Goal: Task Accomplishment & Management: Complete application form

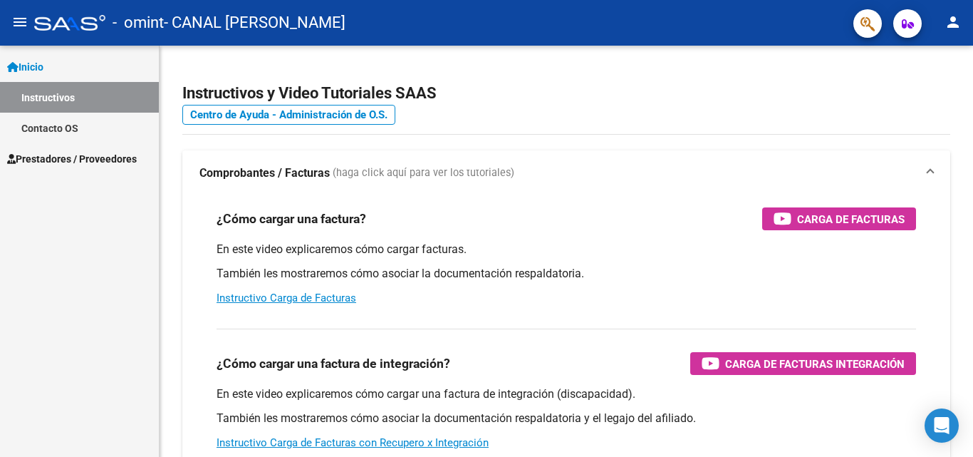
click at [66, 160] on span "Prestadores / Proveedores" at bounding box center [72, 159] width 130 height 16
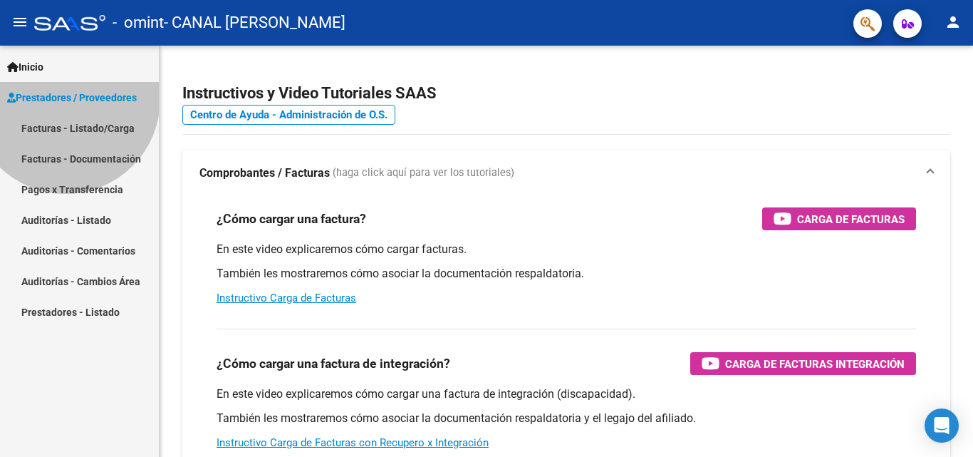
click at [66, 105] on span "Prestadores / Proveedores" at bounding box center [72, 98] width 130 height 16
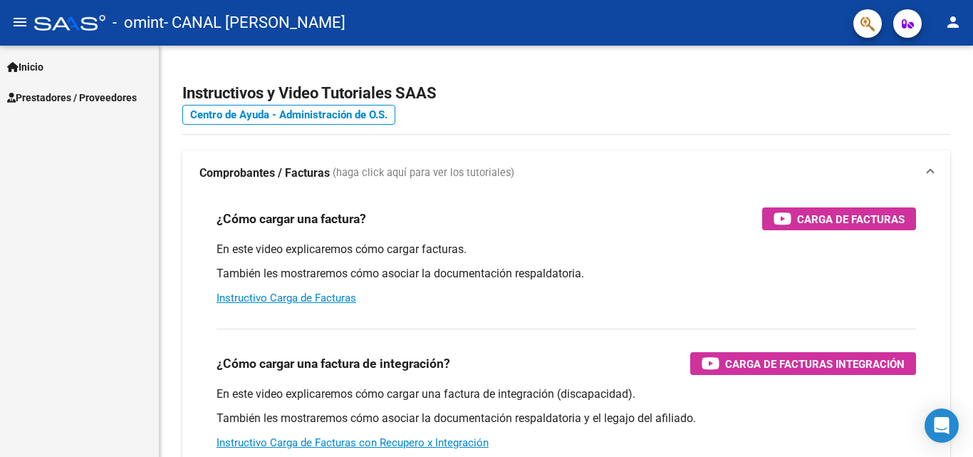
click at [66, 160] on div "Inicio Instructivos Contacto OS Prestadores / Proveedores Facturas - Listado/Ca…" at bounding box center [79, 251] width 159 height 411
click at [71, 95] on span "Prestadores / Proveedores" at bounding box center [72, 98] width 130 height 16
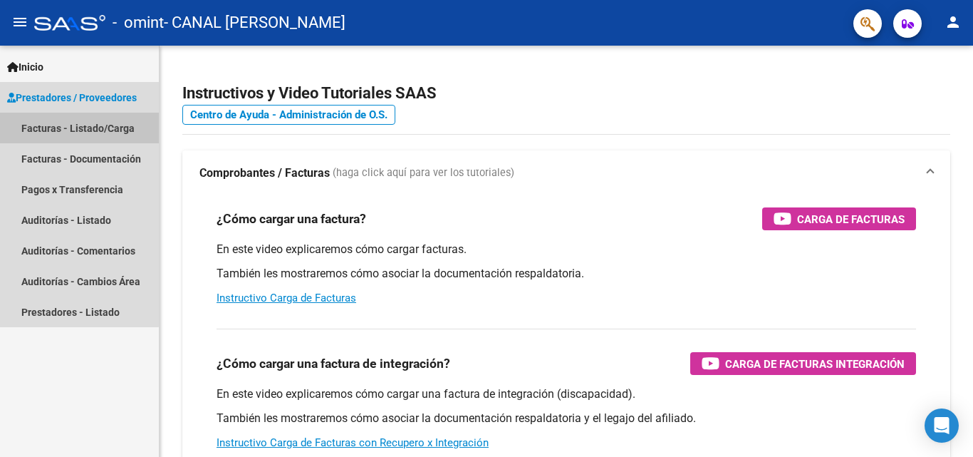
click at [63, 128] on link "Facturas - Listado/Carga" at bounding box center [79, 128] width 159 height 31
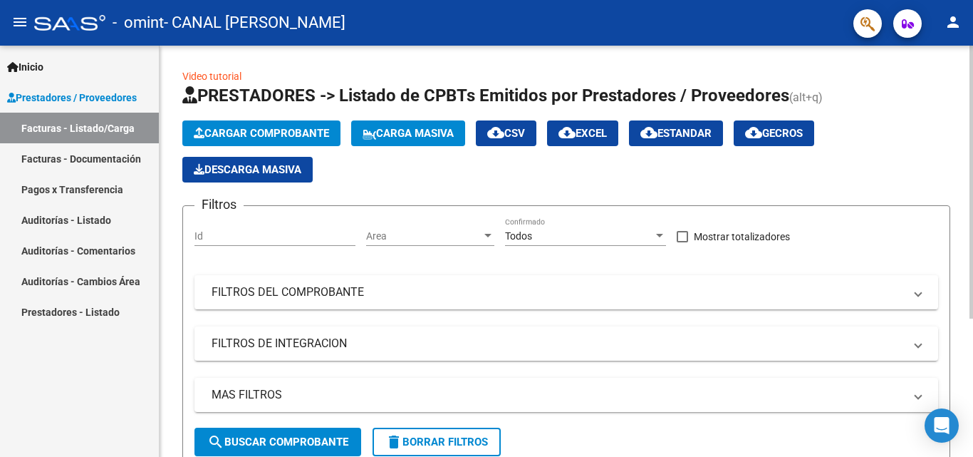
click at [266, 130] on span "Cargar Comprobante" at bounding box center [261, 133] width 135 height 13
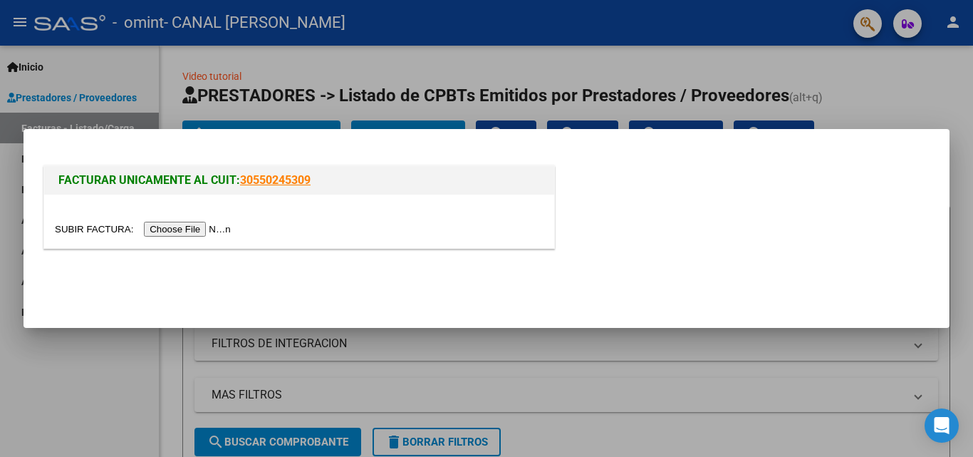
click at [226, 228] on input "file" at bounding box center [145, 229] width 180 height 15
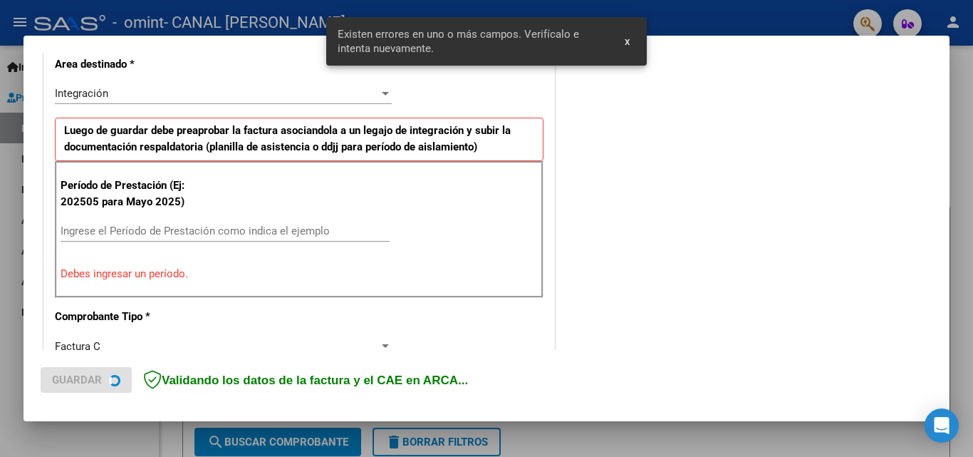
scroll to position [348, 0]
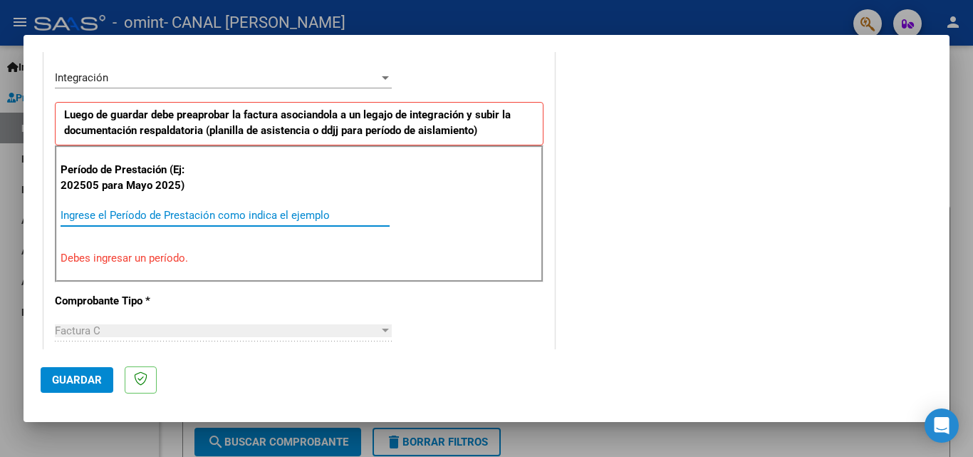
click at [92, 211] on input "Ingrese el Período de Prestación como indica el ejemplo" at bounding box center [225, 215] width 329 height 13
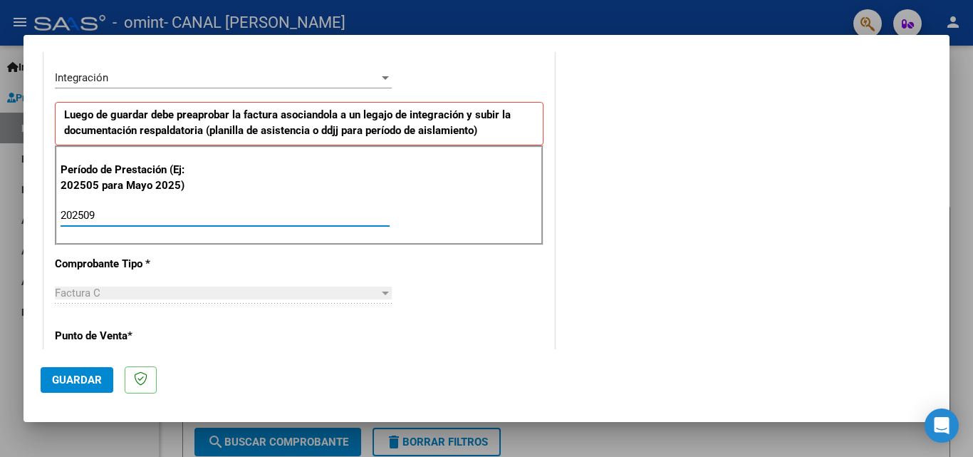
type input "202509"
click at [379, 295] on div at bounding box center [385, 292] width 13 height 11
click at [382, 293] on div at bounding box center [385, 293] width 7 height 4
click at [382, 292] on div at bounding box center [385, 293] width 7 height 4
click at [90, 384] on span "Guardar" at bounding box center [77, 379] width 50 height 13
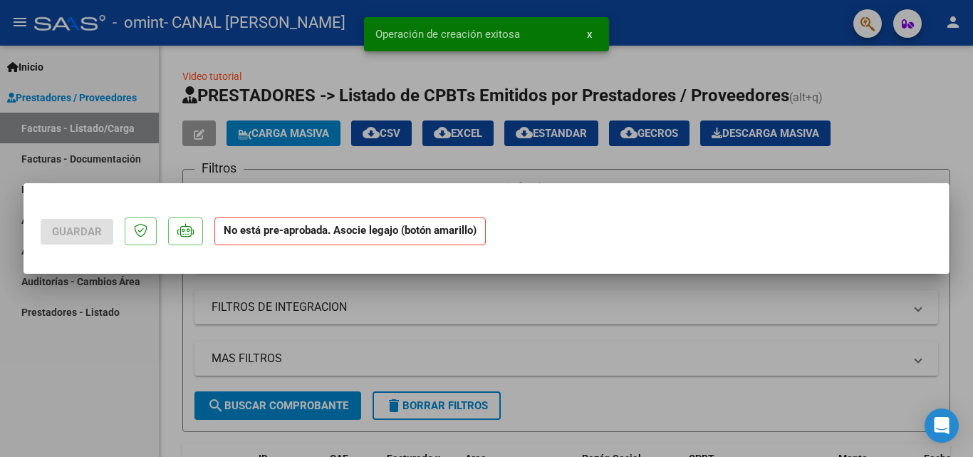
scroll to position [0, 0]
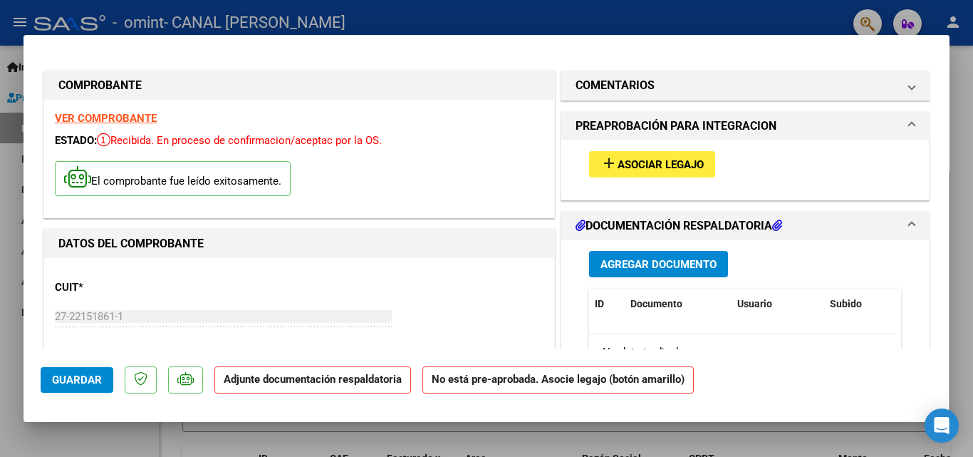
click at [678, 266] on span "Agregar Documento" at bounding box center [659, 264] width 116 height 13
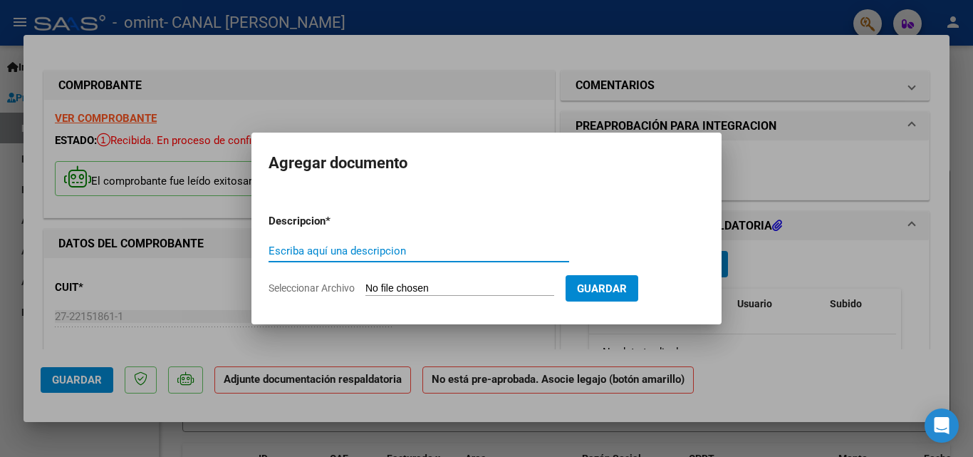
click at [747, 368] on div at bounding box center [486, 228] width 973 height 457
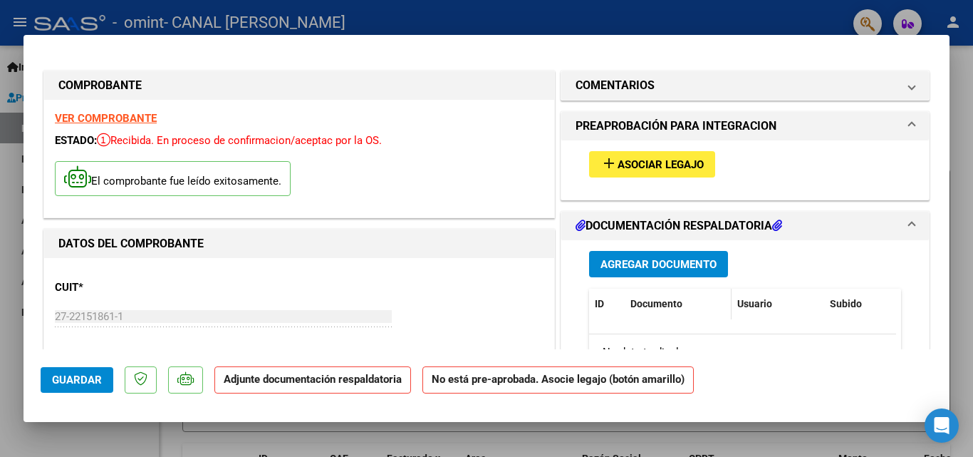
click at [663, 303] on span "Documento" at bounding box center [657, 303] width 52 height 11
click at [668, 257] on span "Agregar Documento" at bounding box center [659, 263] width 116 height 13
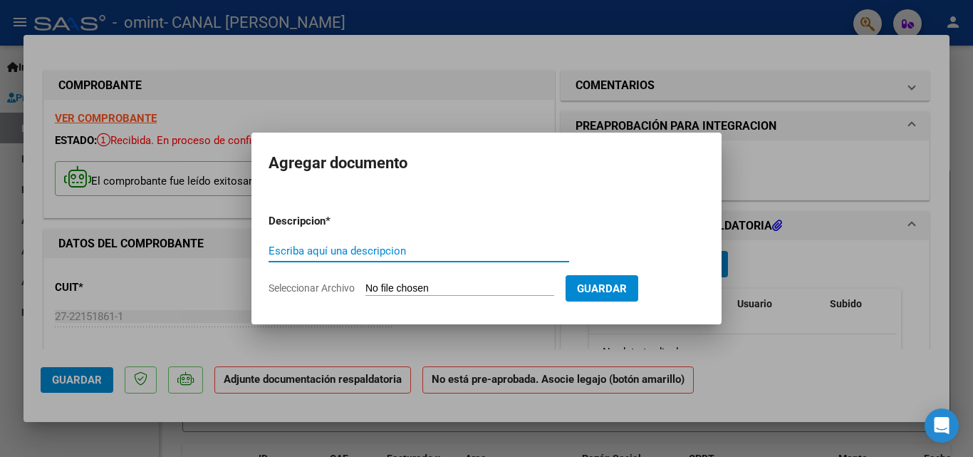
click at [624, 289] on span "Guardar" at bounding box center [602, 288] width 50 height 13
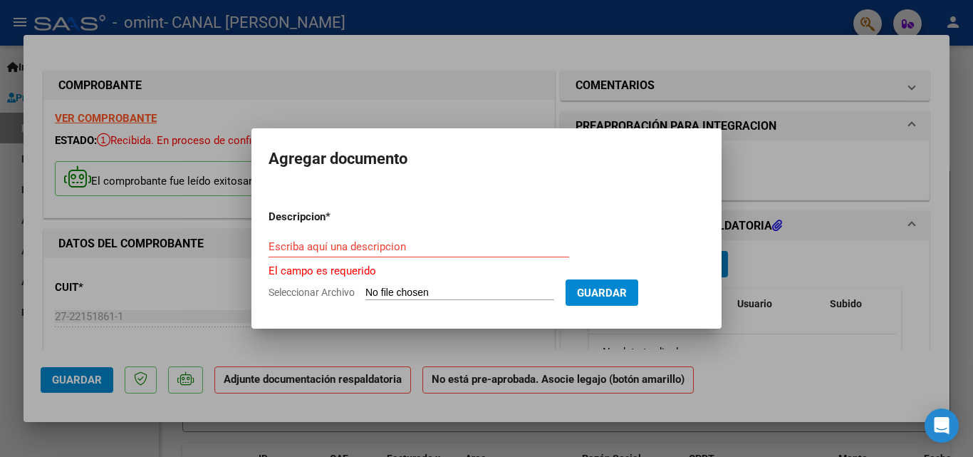
click at [420, 249] on input "Escriba aquí una descripcion" at bounding box center [419, 246] width 301 height 13
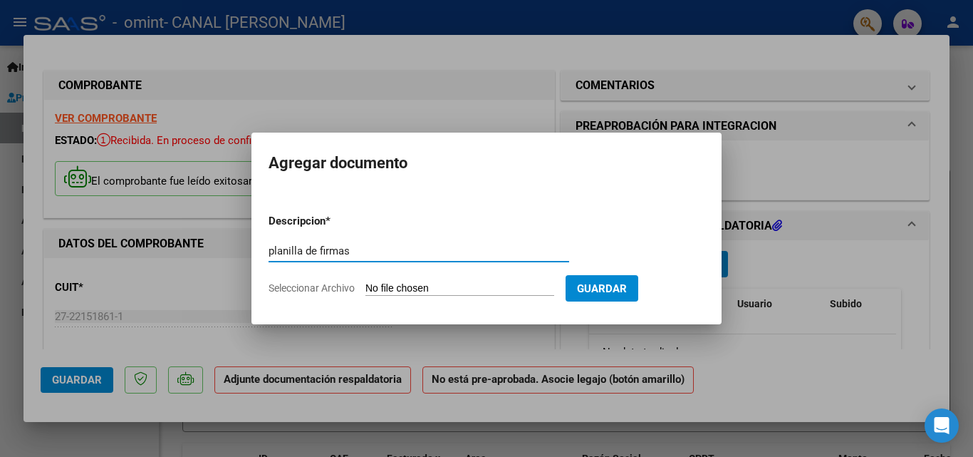
type input "planilla de firmas"
click at [480, 284] on input "Seleccionar Archivo" at bounding box center [459, 289] width 189 height 14
